Goal: Find specific page/section: Find specific page/section

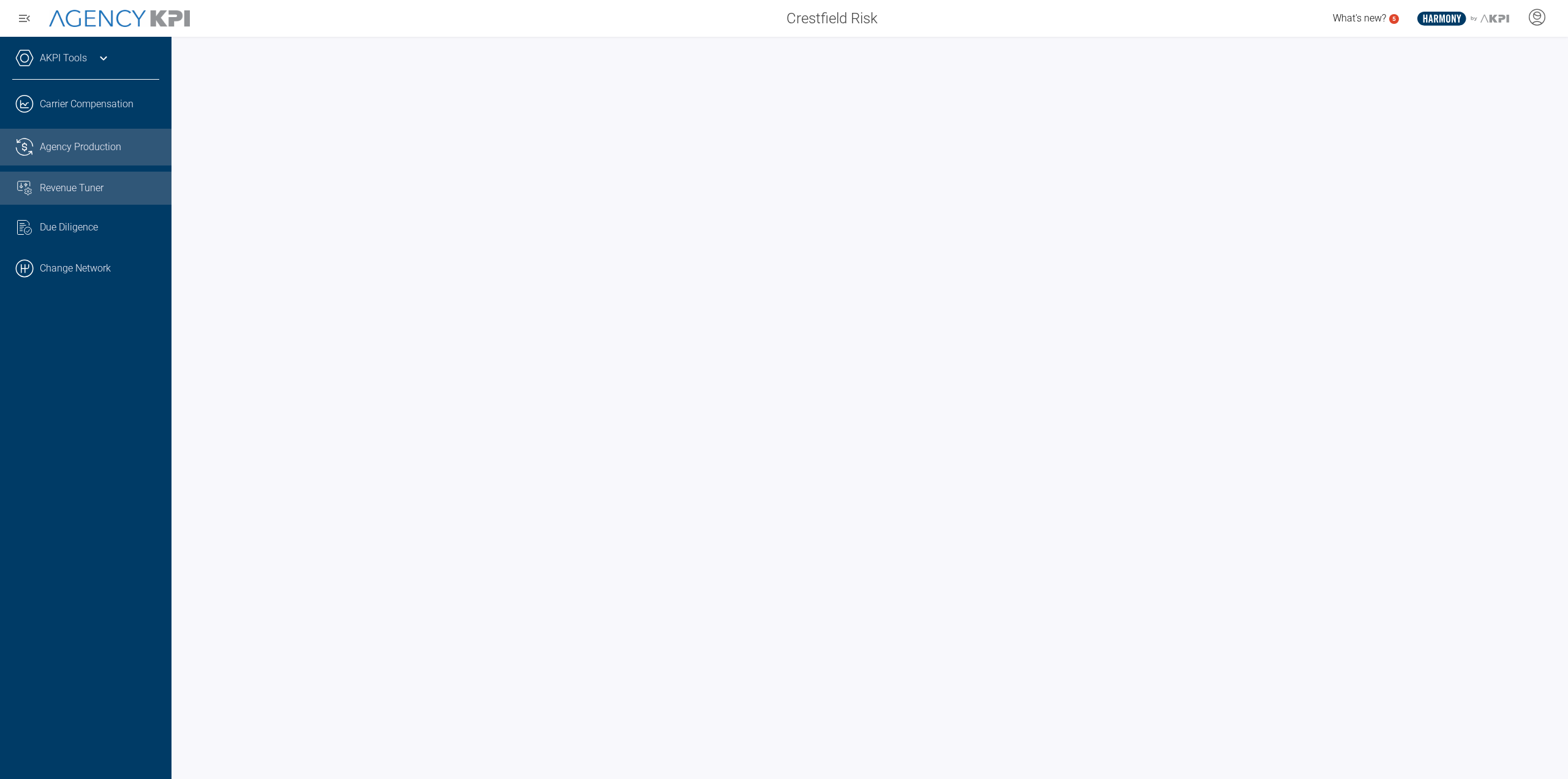
click at [40, 200] on link "Revenue Tuner" at bounding box center [86, 188] width 172 height 33
click at [117, 182] on div "Revenue Tuner" at bounding box center [99, 187] width 119 height 15
